Goal: Task Accomplishment & Management: Complete application form

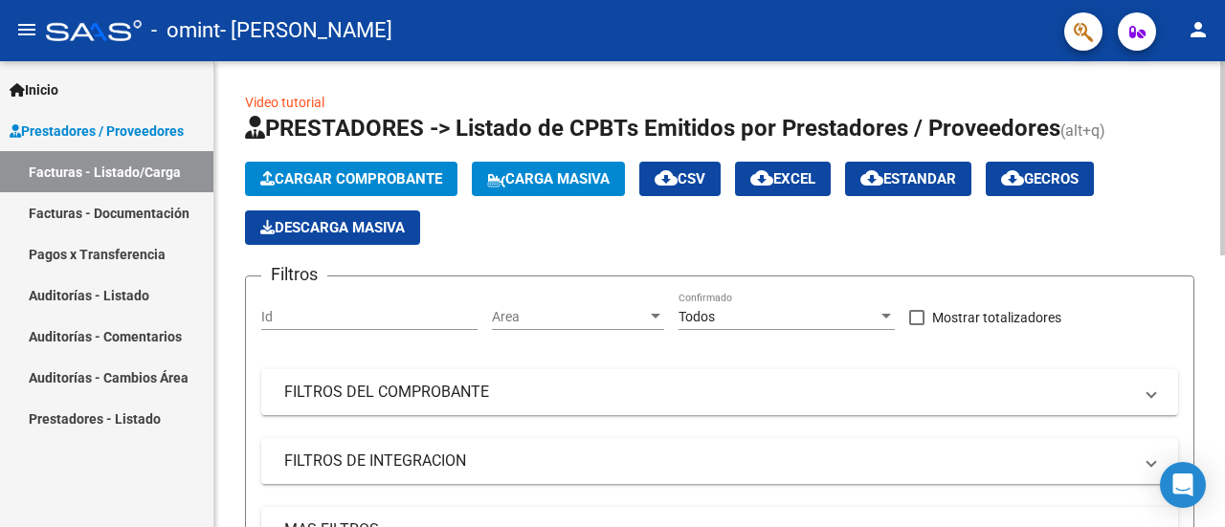
click at [404, 153] on app-list-header "PRESTADORES -> Listado de CPBTs Emitidos por Prestadores / Proveedores (alt+q) …" at bounding box center [720, 371] width 950 height 516
click at [387, 176] on span "Cargar Comprobante" at bounding box center [351, 178] width 182 height 17
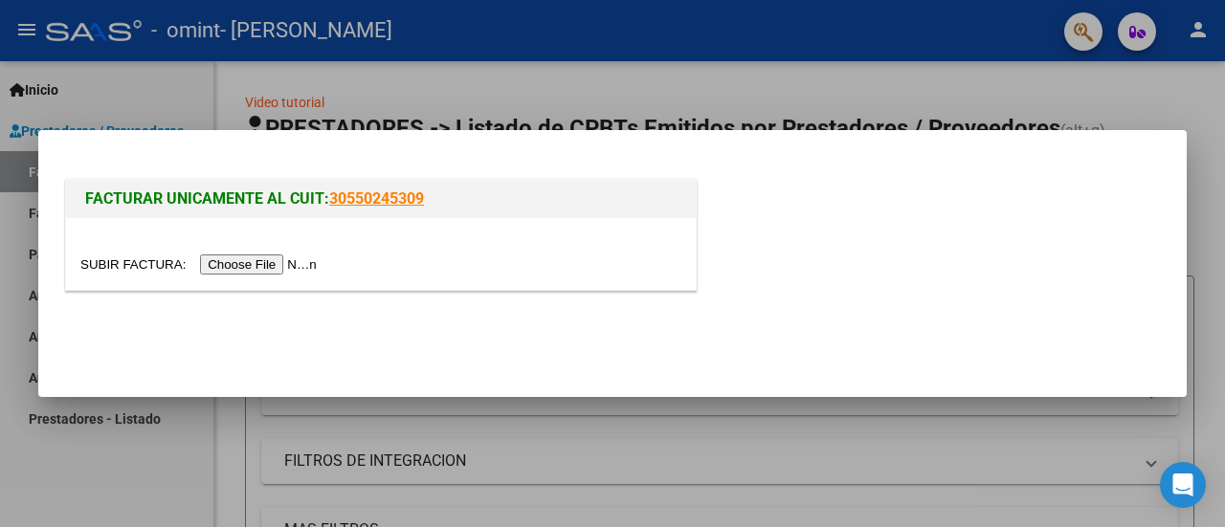
click at [255, 267] on input "file" at bounding box center [201, 265] width 242 height 20
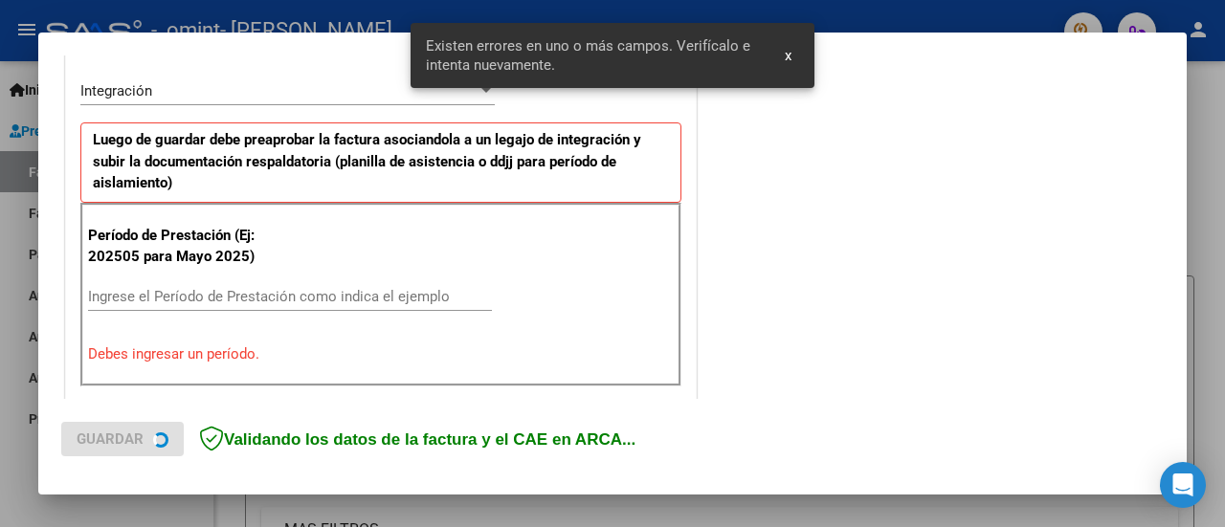
scroll to position [477, 0]
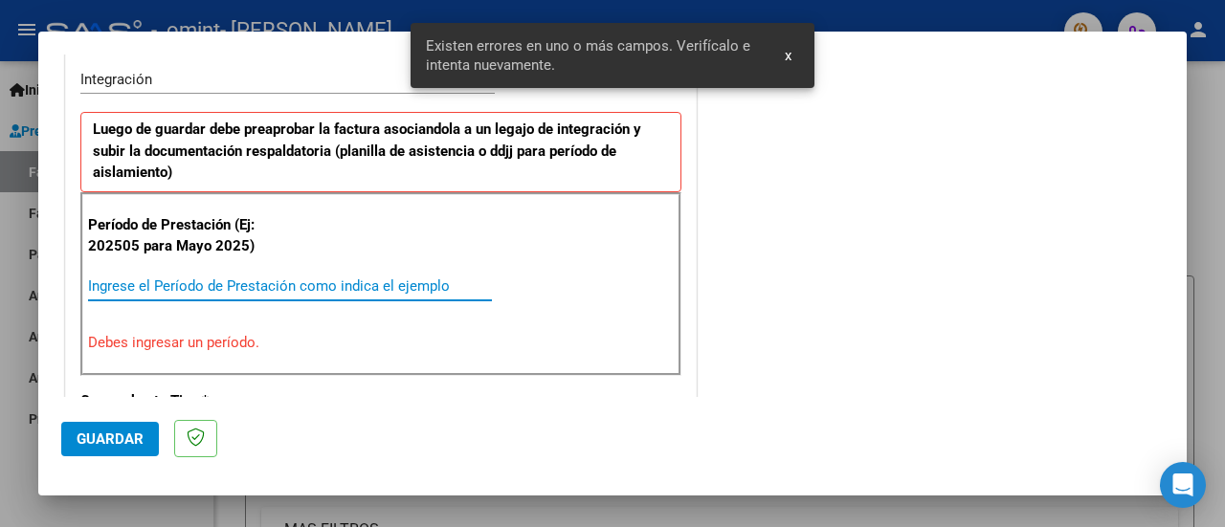
click at [258, 282] on input "Ingrese el Período de Prestación como indica el ejemplo" at bounding box center [290, 286] width 404 height 17
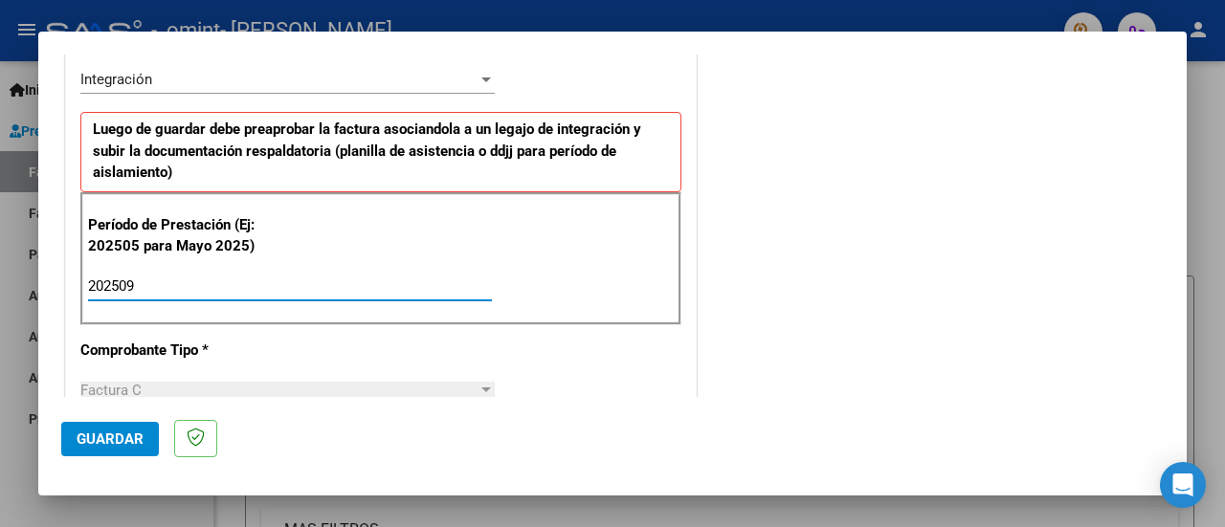
type input "202509"
click at [818, 237] on div "COMENTARIOS Comentarios del Prestador / Gerenciador:" at bounding box center [932, 453] width 463 height 1707
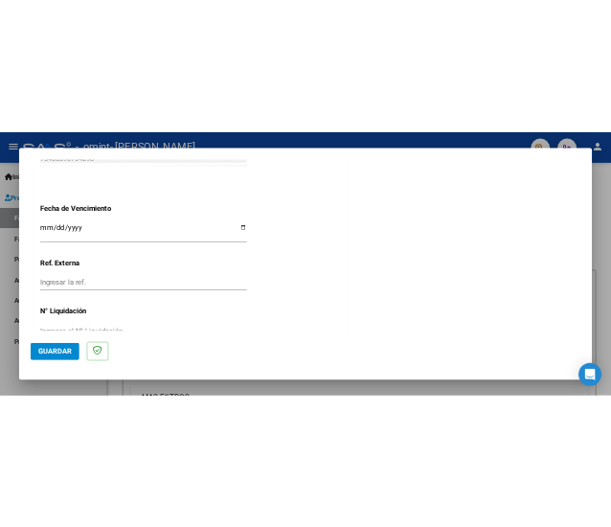
scroll to position [1336, 0]
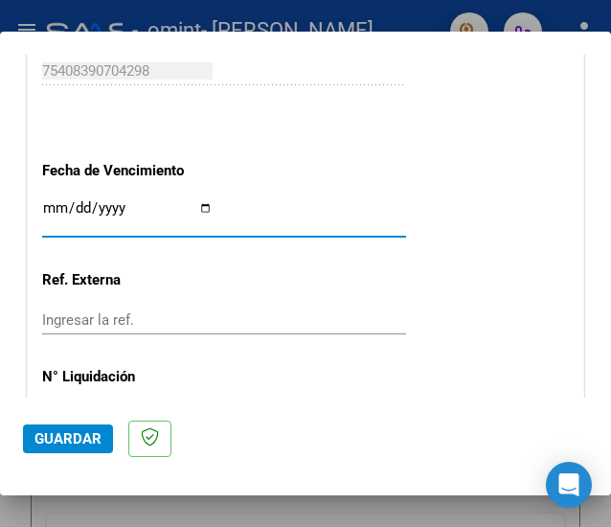
click at [61, 214] on input "Ingresar la fecha" at bounding box center [127, 215] width 170 height 31
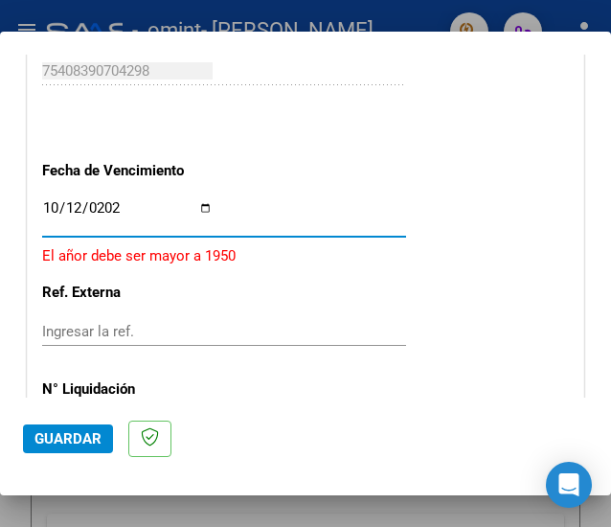
type input "[DATE]"
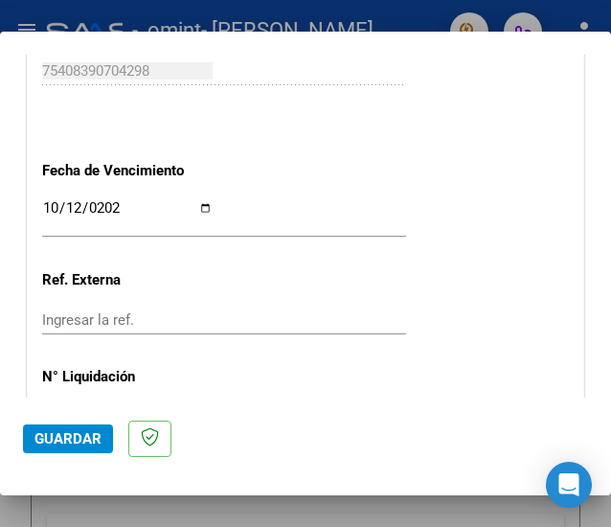
click at [259, 417] on mat-dialog-actions "Guardar" at bounding box center [305, 435] width 565 height 76
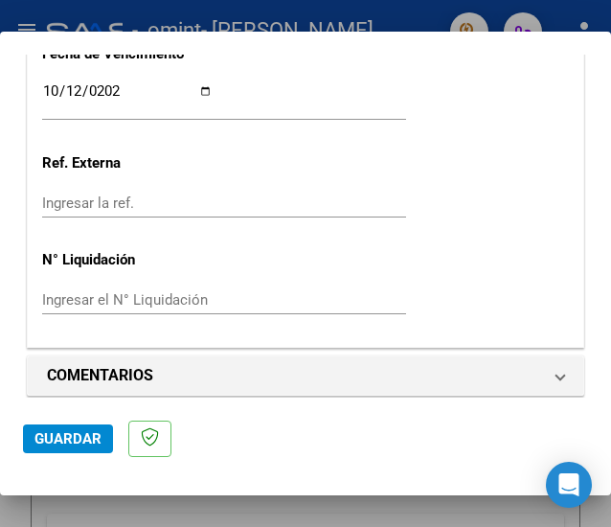
scroll to position [1461, 0]
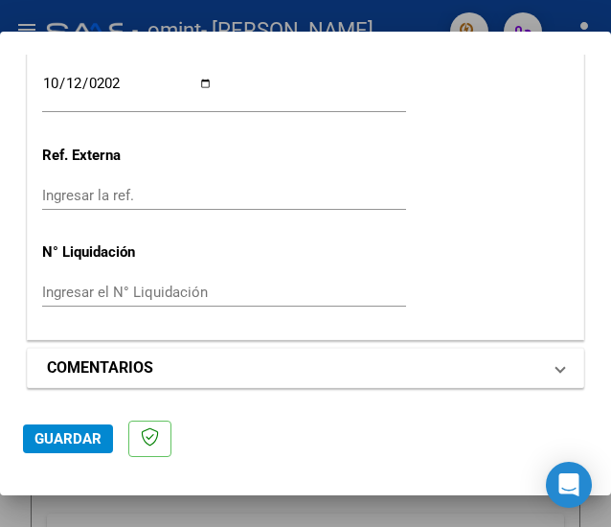
click at [398, 348] on mat-expansion-panel-header "COMENTARIOS" at bounding box center [305, 367] width 555 height 38
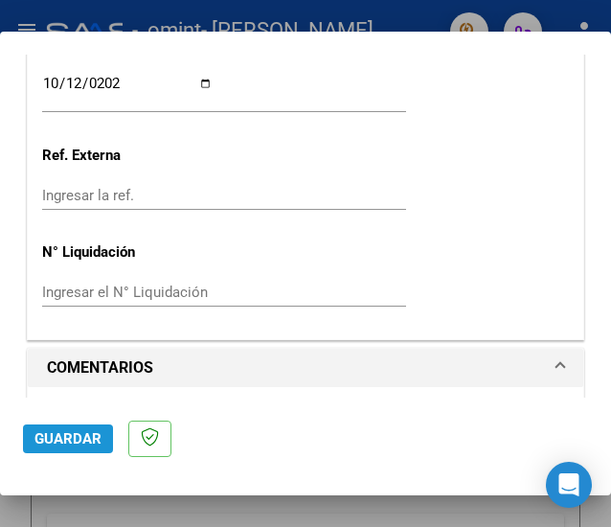
click at [73, 435] on span "Guardar" at bounding box center [67, 438] width 67 height 17
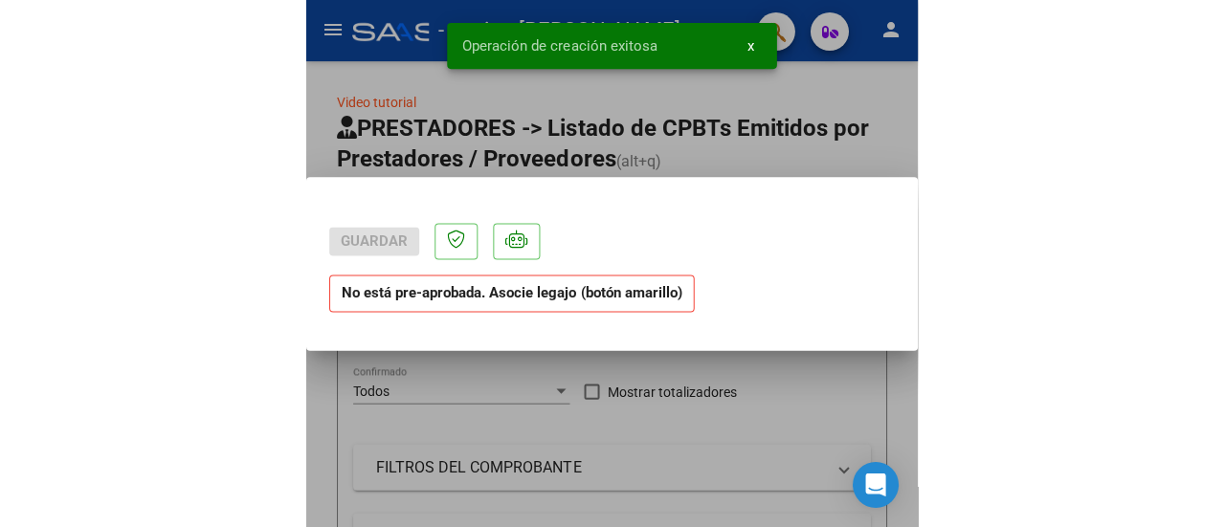
scroll to position [0, 0]
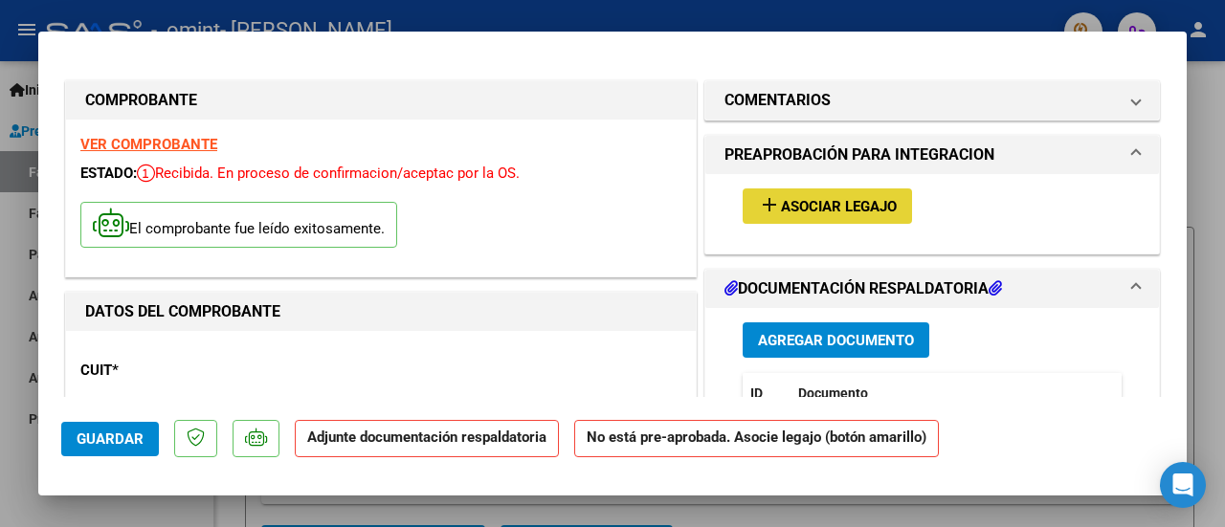
click at [829, 201] on span "Asociar Legajo" at bounding box center [839, 206] width 116 height 17
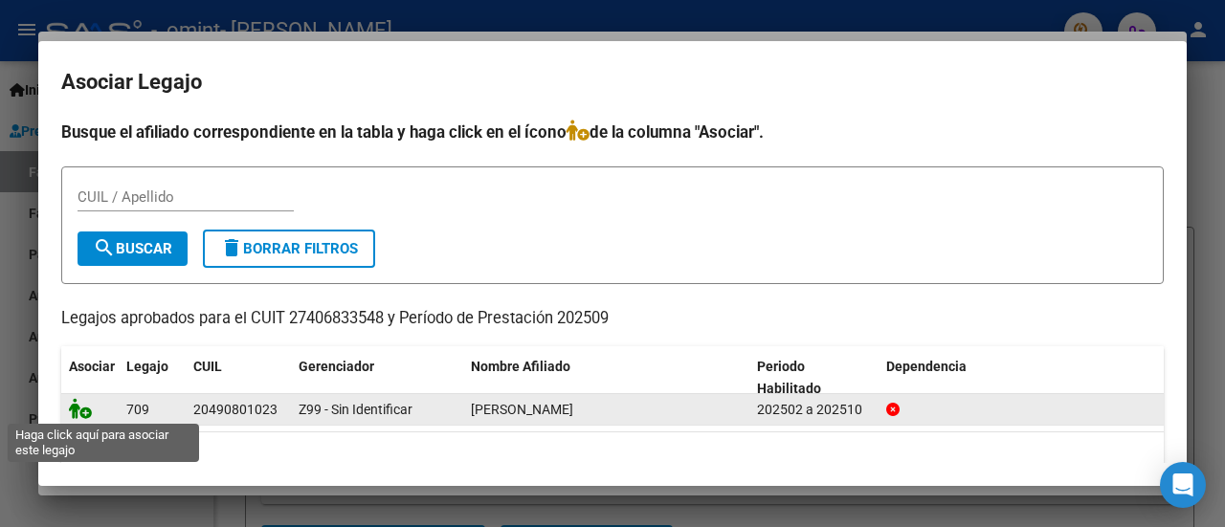
click at [86, 415] on icon at bounding box center [80, 408] width 23 height 21
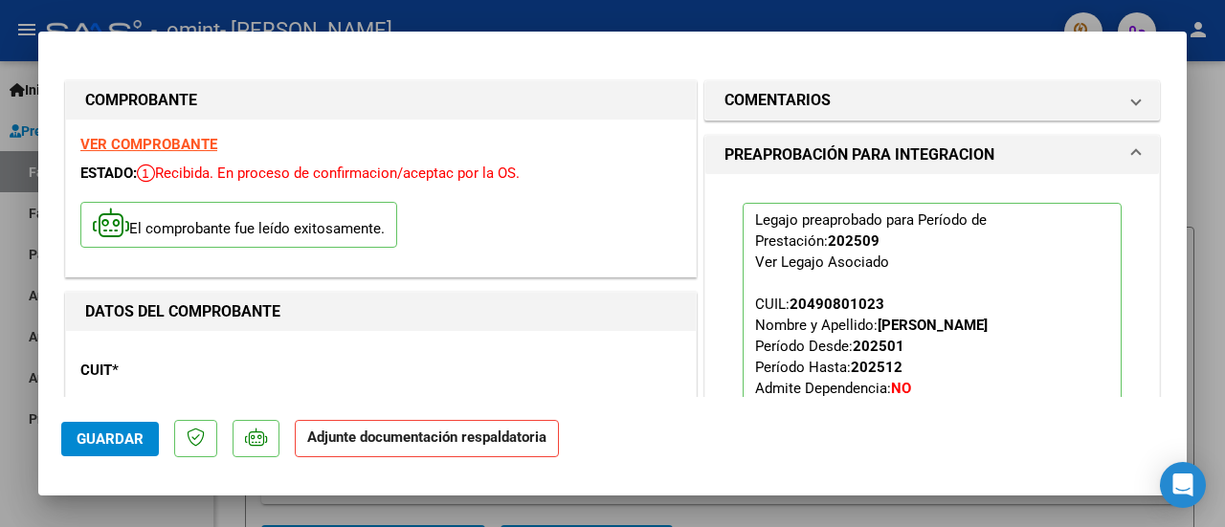
click at [729, 328] on div "Legajo preaprobado para Período de Prestación: 202509 Ver Legajo Asociado CUIL:…" at bounding box center [933, 340] width 408 height 333
click at [489, 435] on strong "Adjunte documentación respaldatoria" at bounding box center [426, 437] width 239 height 17
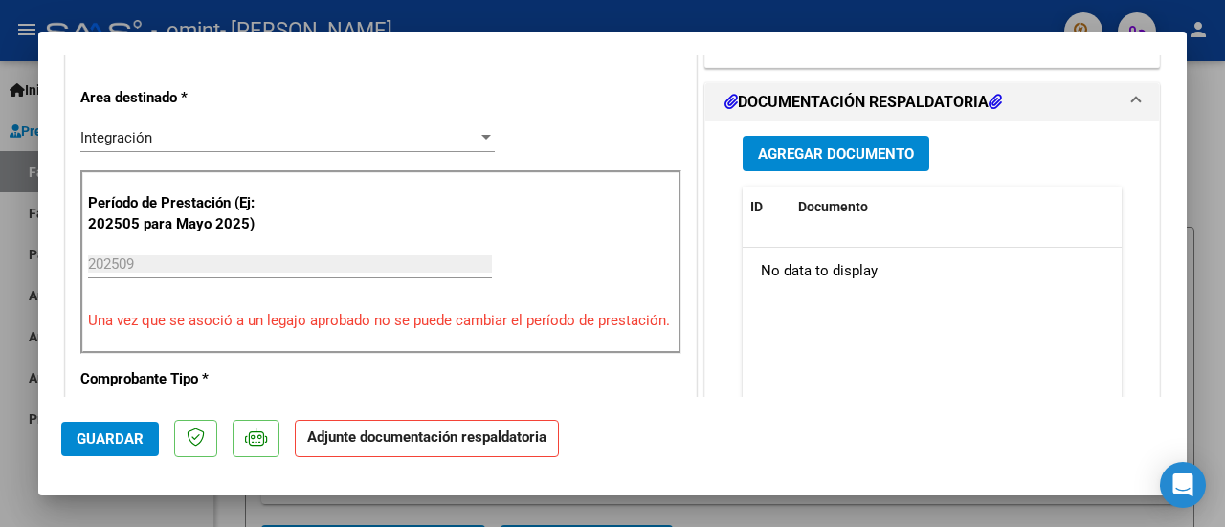
scroll to position [460, 0]
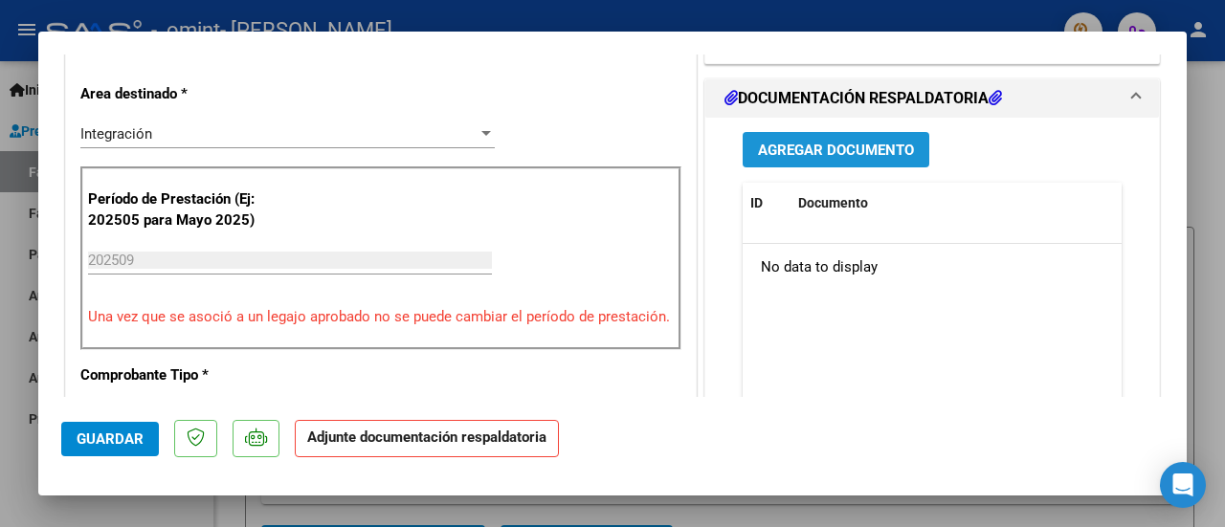
click at [830, 142] on span "Agregar Documento" at bounding box center [836, 150] width 156 height 17
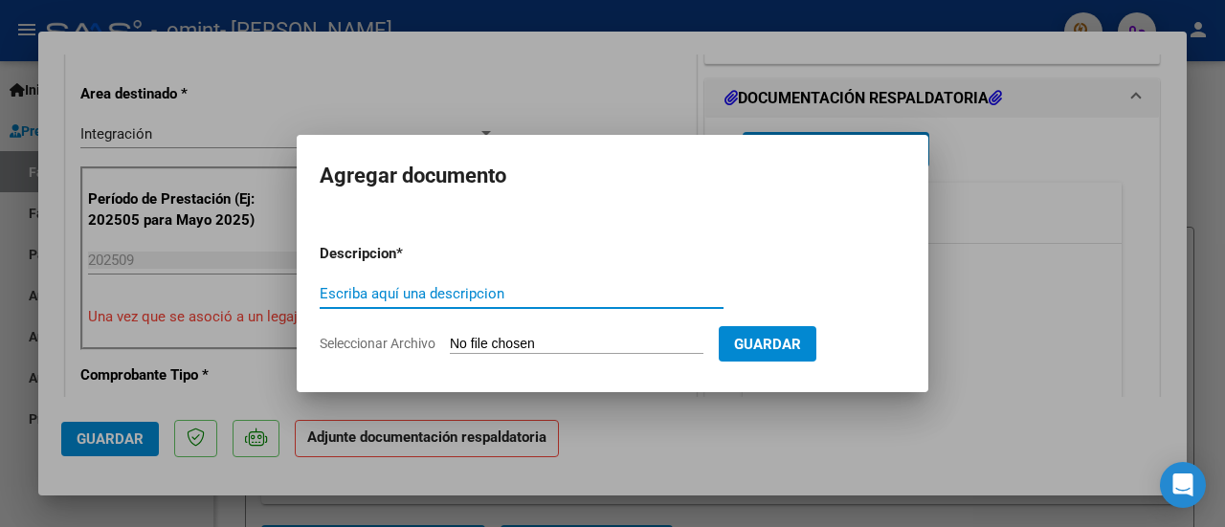
click at [605, 286] on input "Escriba aquí una descripcion" at bounding box center [522, 293] width 404 height 17
type input "planilla de asistencia"
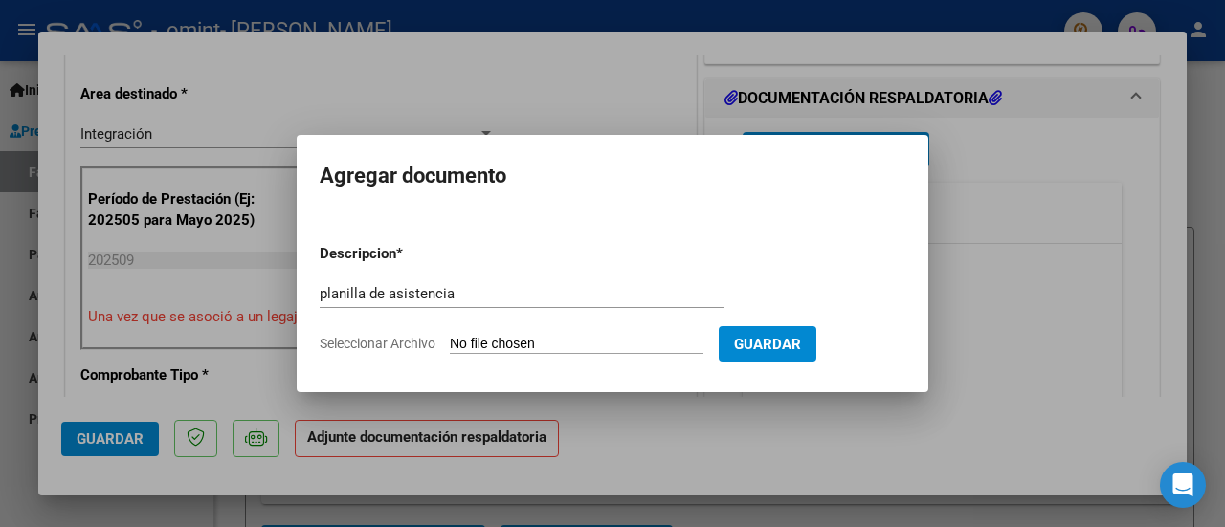
click at [580, 353] on form "Descripcion * planilla de asistencia Escriba aquí una descripcion Seleccionar A…" at bounding box center [613, 299] width 586 height 140
click at [594, 336] on input "Seleccionar Archivo" at bounding box center [577, 345] width 254 height 18
type input "C:\fakepath\09 PSM [PERSON_NAME] R-.pdf"
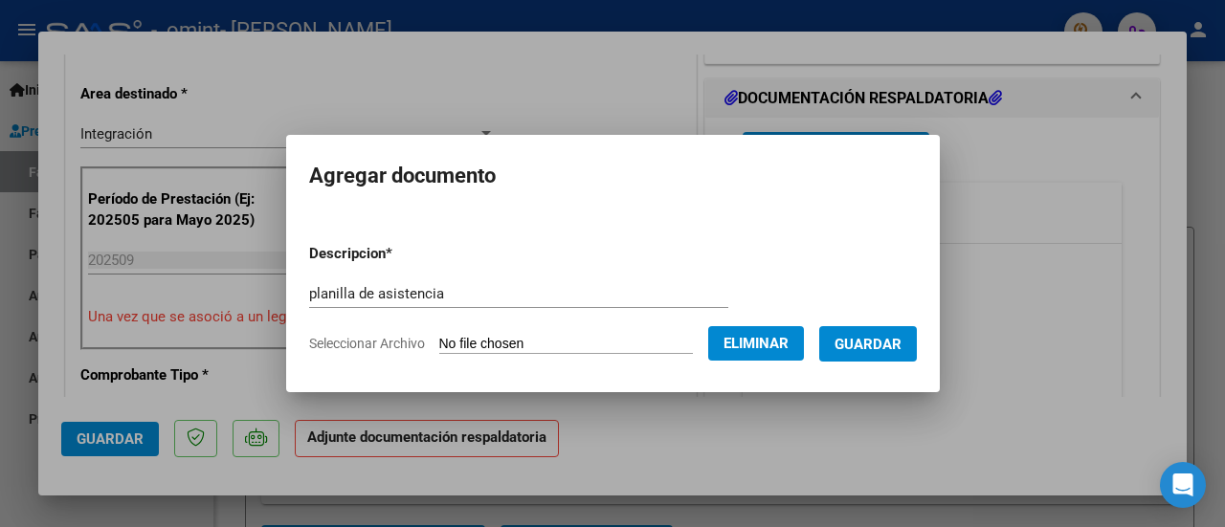
drag, startPoint x: 914, startPoint y: 311, endPoint x: 873, endPoint y: 377, distance: 77.8
click at [873, 377] on mat-dialog-container "Agregar documento Descripcion * planilla de asistencia Escriba aquí una descrip…" at bounding box center [613, 263] width 654 height 257
click at [892, 332] on button "Guardar" at bounding box center [868, 343] width 98 height 35
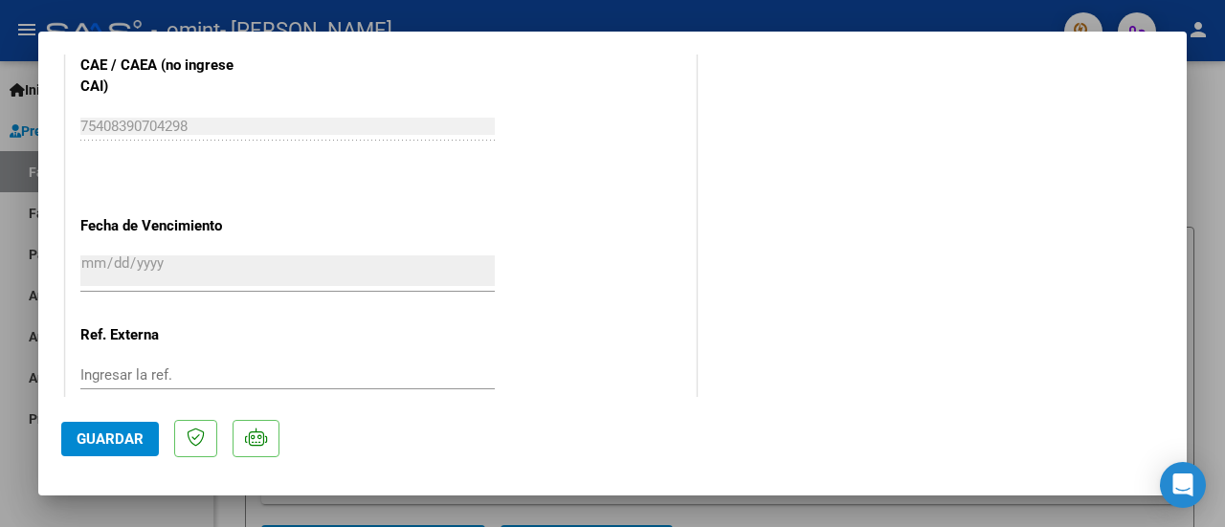
scroll to position [1388, 0]
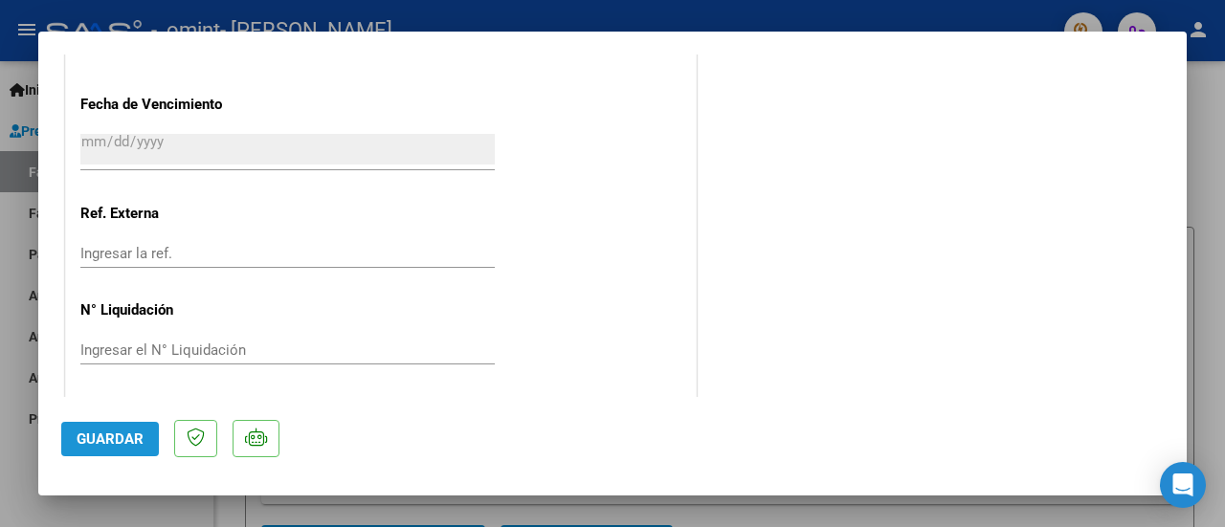
click at [112, 453] on button "Guardar" at bounding box center [110, 439] width 98 height 34
